Goal: Navigation & Orientation: Find specific page/section

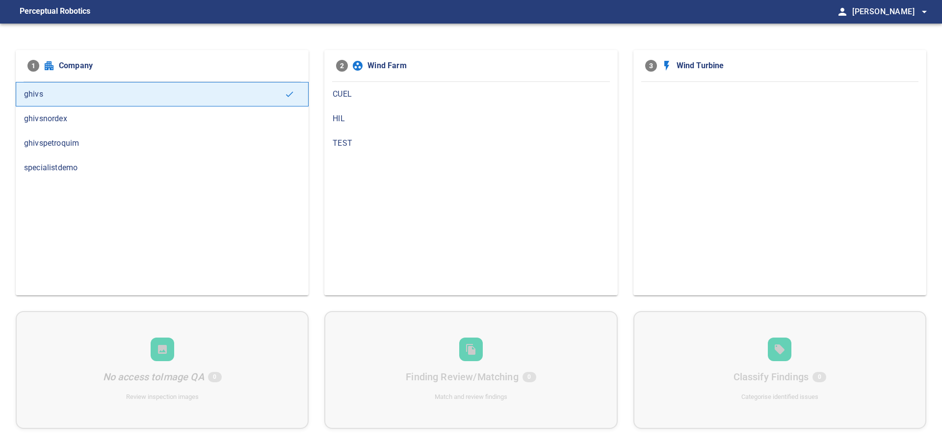
click at [365, 142] on span "TEST" at bounding box center [471, 143] width 276 height 12
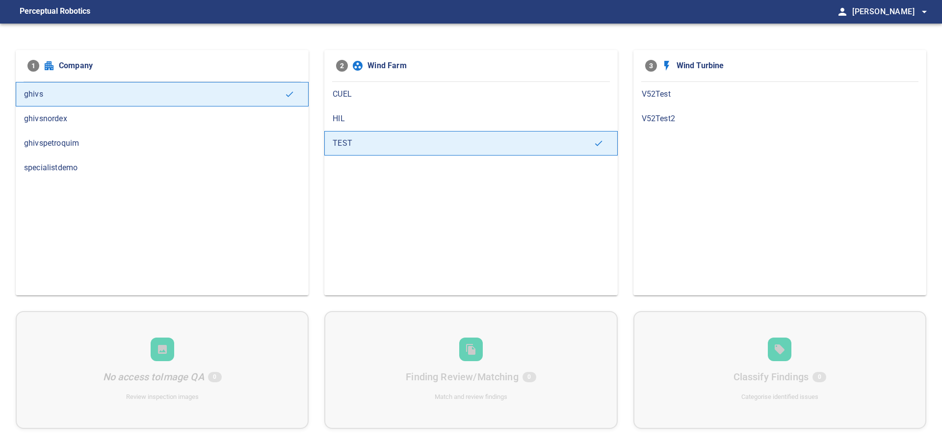
click at [671, 89] on span "V52Test" at bounding box center [780, 94] width 276 height 12
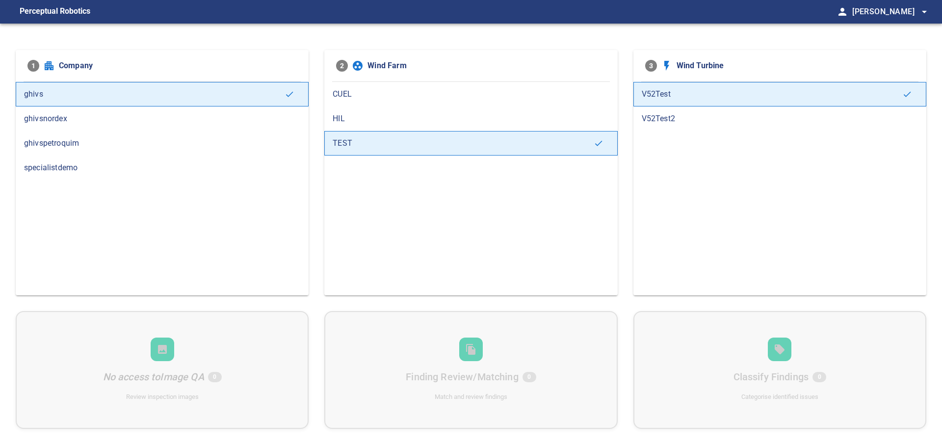
click at [678, 118] on span "V52Test2" at bounding box center [780, 119] width 276 height 12
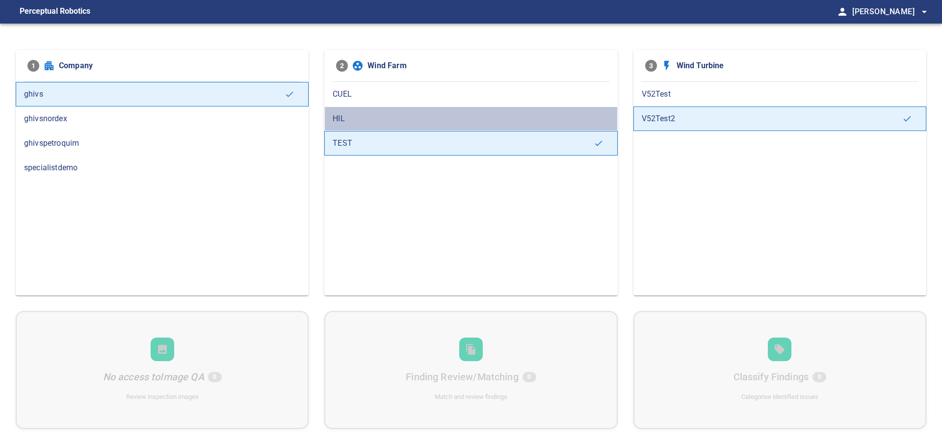
click at [447, 126] on div "HIL" at bounding box center [470, 119] width 293 height 25
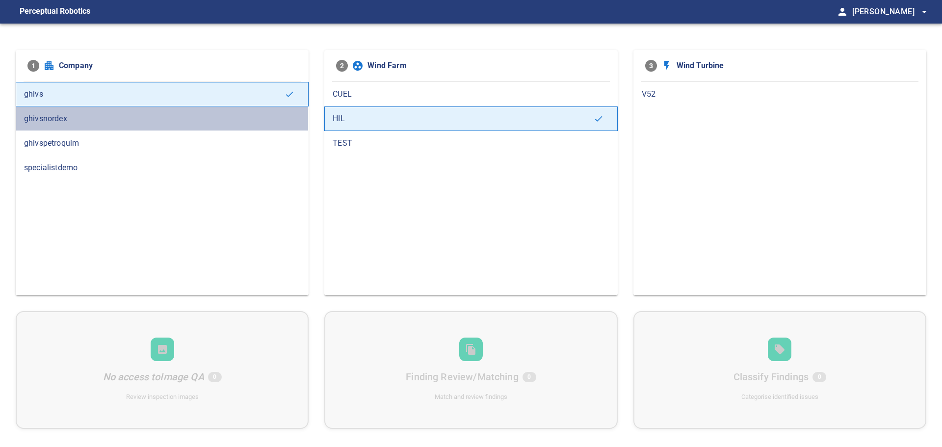
click at [182, 125] on div "ghivsnordex" at bounding box center [162, 119] width 293 height 25
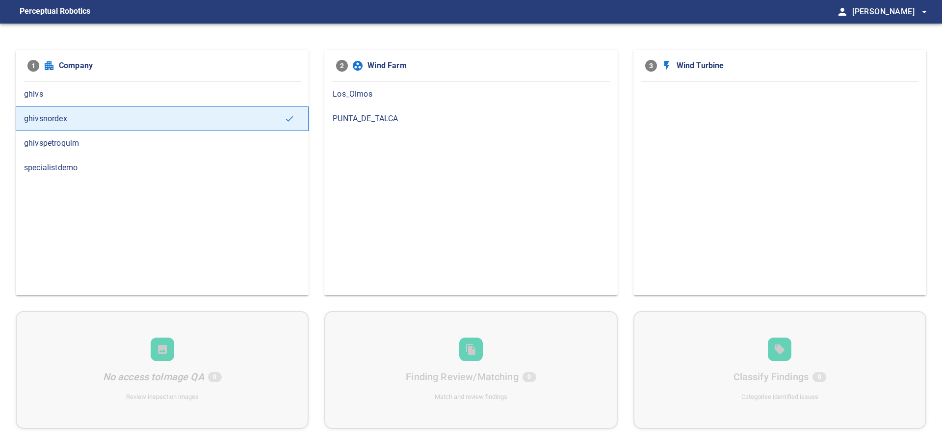
click at [419, 111] on div "PUNTA_DE_TALCA" at bounding box center [470, 119] width 293 height 25
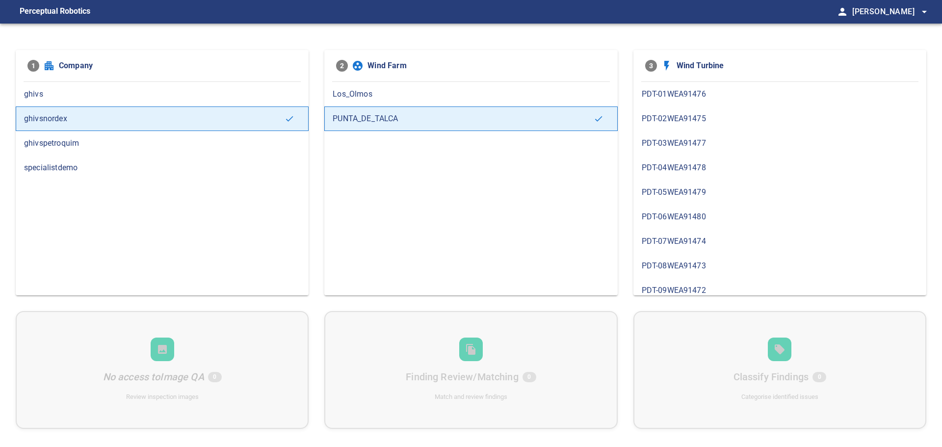
click at [661, 93] on span "PDT-01WEA91476" at bounding box center [780, 94] width 276 height 12
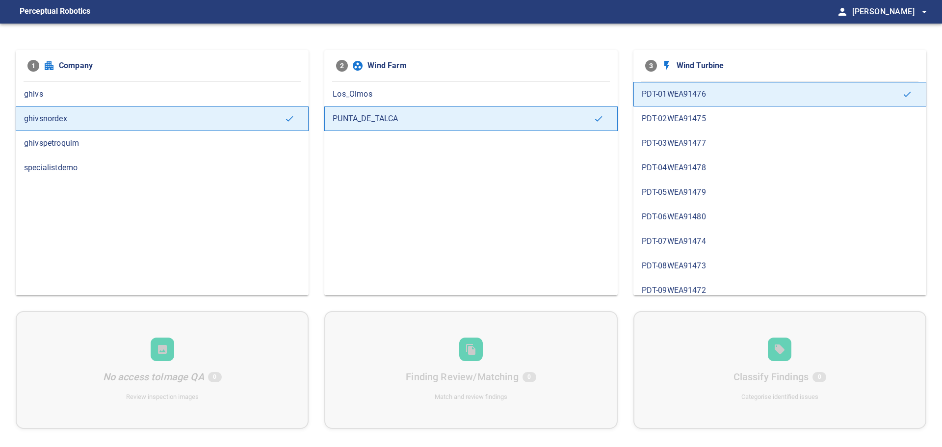
click at [202, 149] on div "ghivspetroquim" at bounding box center [162, 143] width 293 height 25
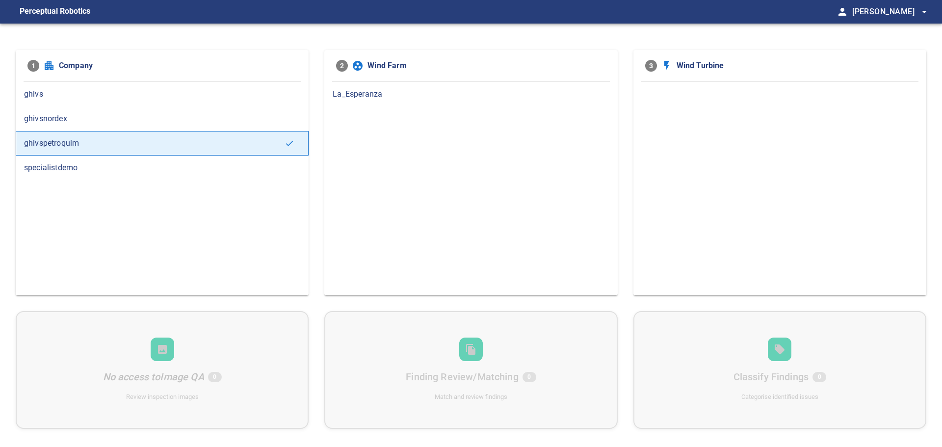
click at [385, 103] on div "La_Esperanza" at bounding box center [470, 94] width 293 height 25
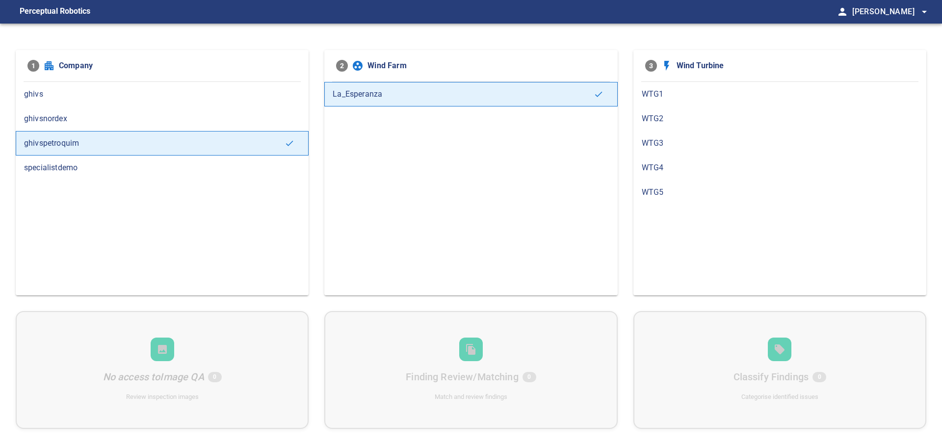
click at [672, 94] on span "WTG1" at bounding box center [780, 94] width 276 height 12
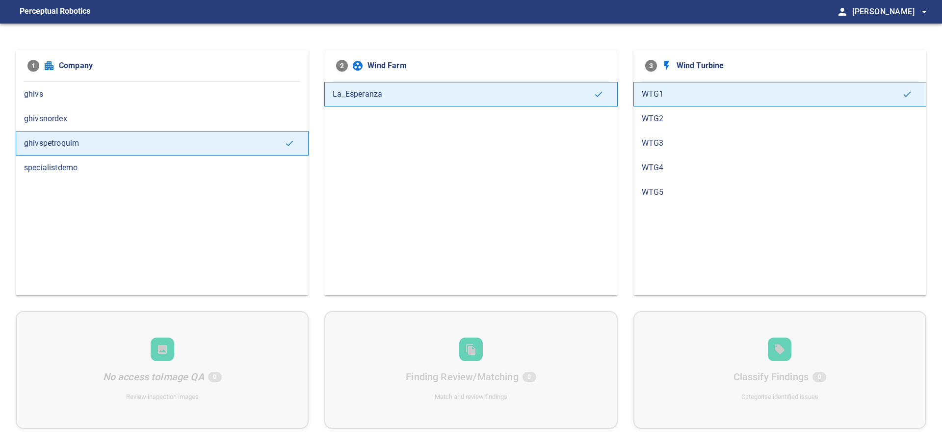
click at [672, 109] on div "WTG2" at bounding box center [780, 119] width 293 height 25
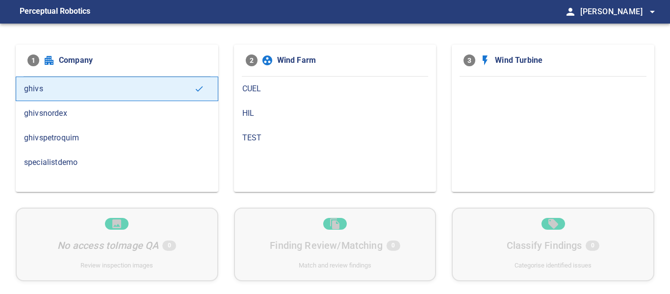
click at [644, 11] on span "Carlos Araya arrow_drop_down" at bounding box center [620, 12] width 78 height 14
click at [546, 25] on div at bounding box center [335, 147] width 670 height 294
click at [637, 8] on span "Carlos Araya arrow_drop_down" at bounding box center [620, 12] width 78 height 14
click at [502, 14] on div at bounding box center [335, 147] width 670 height 294
